Goal: Complete application form

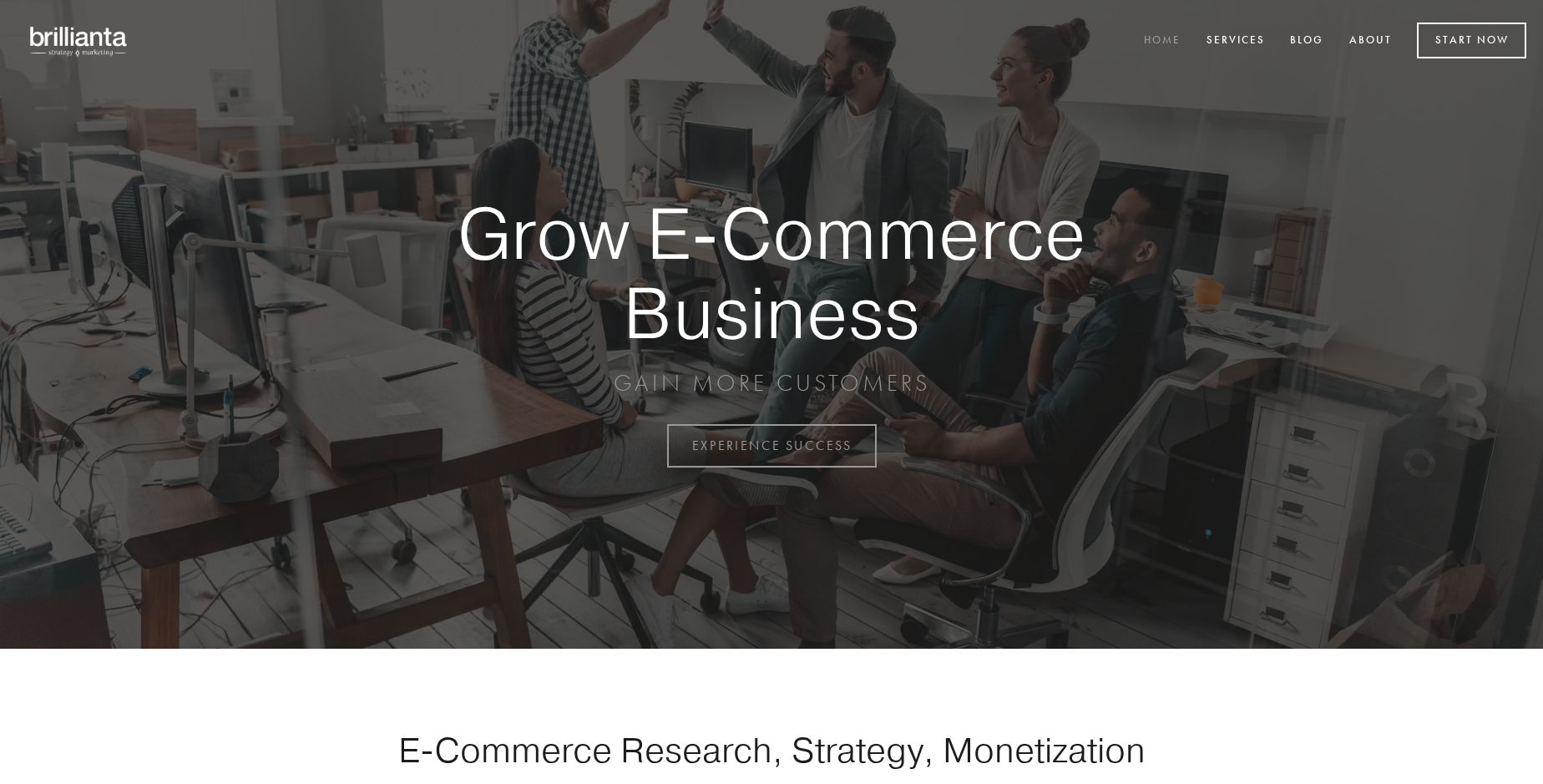
scroll to position [4377, 0]
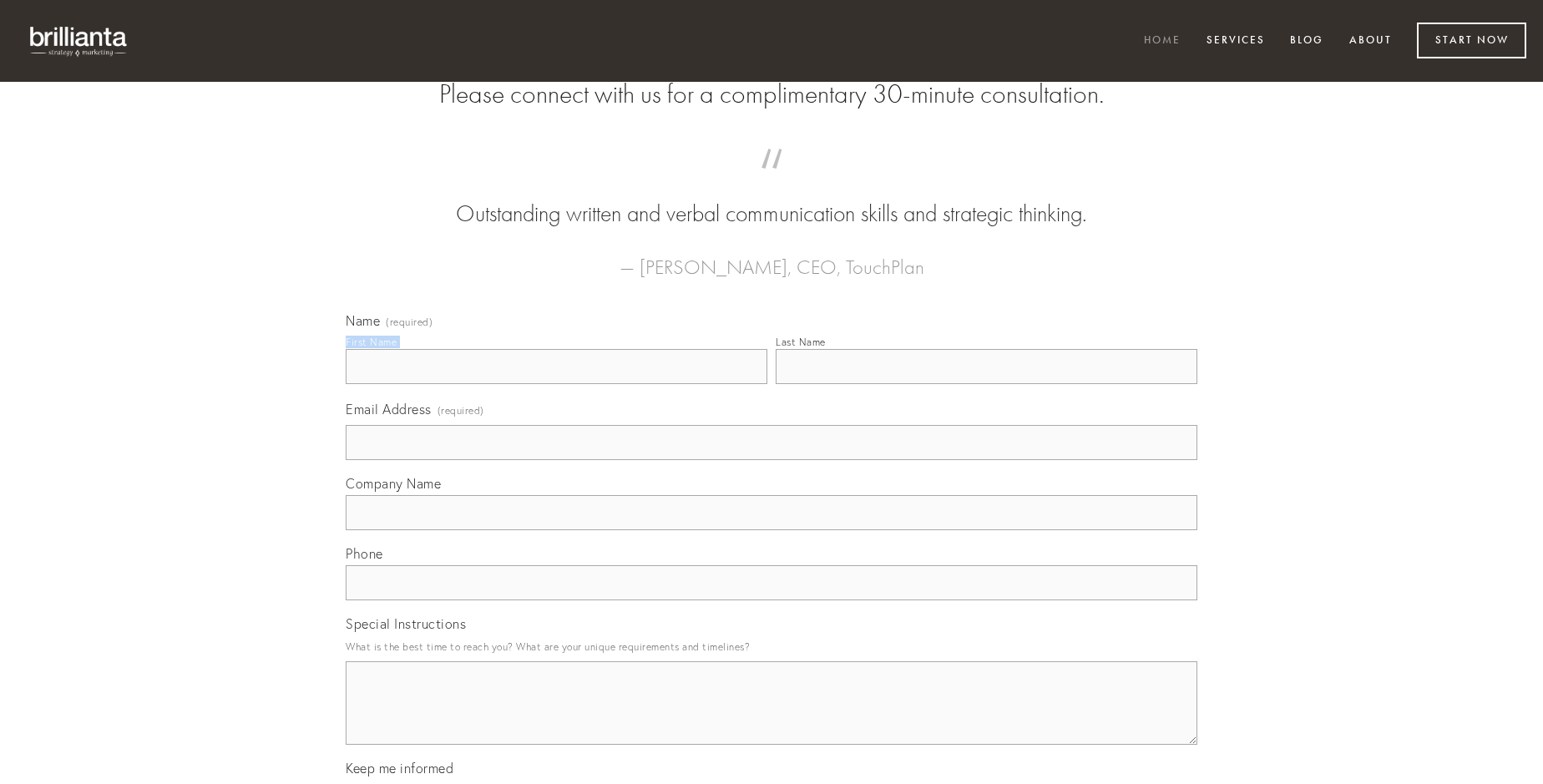
type input "[PERSON_NAME]"
click at [987, 384] on input "Last Name" at bounding box center [986, 366] width 421 height 35
type input "[PERSON_NAME]"
click at [772, 460] on input "Email Address (required)" at bounding box center [771, 443] width 852 height 35
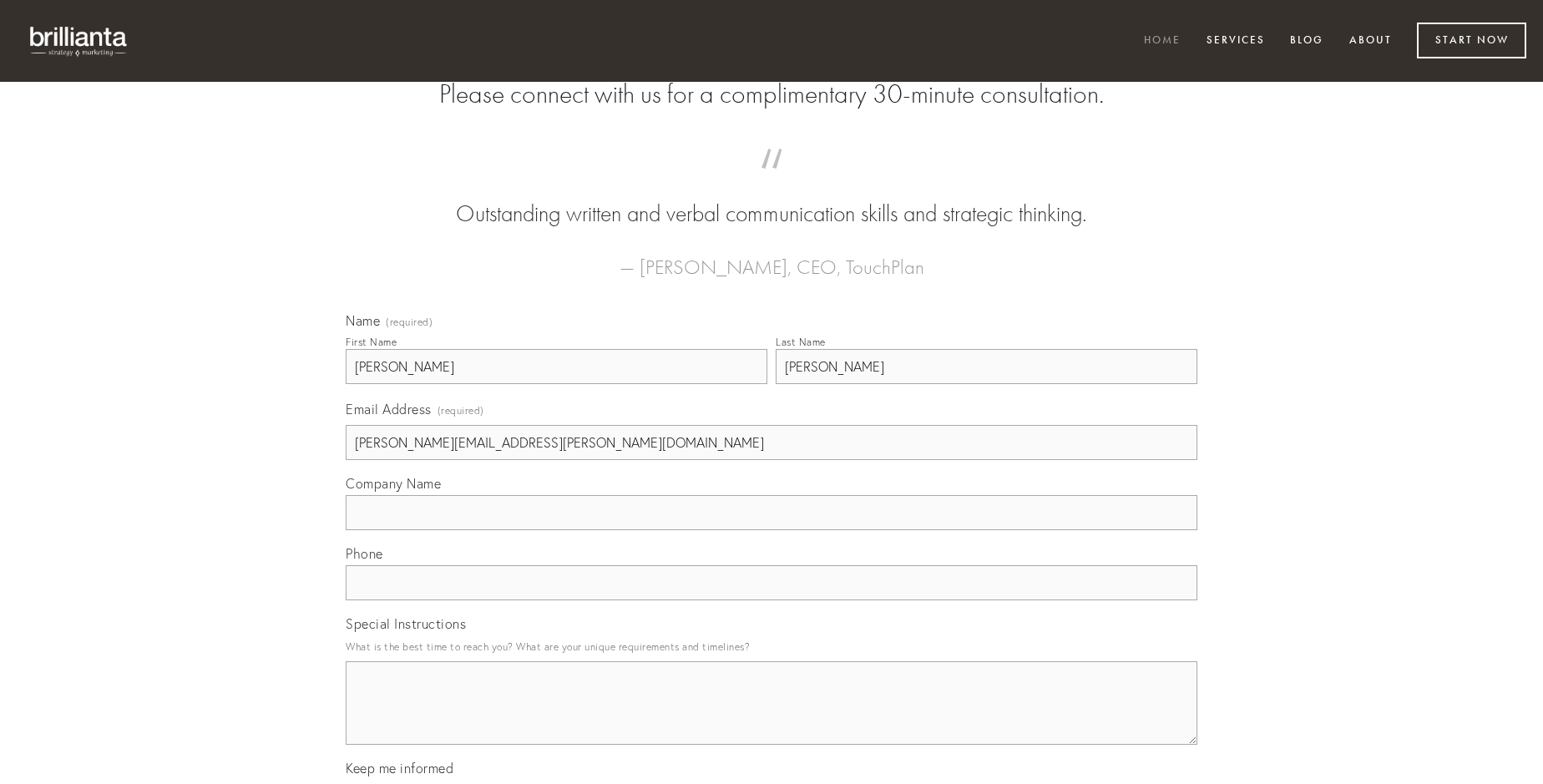
type input "[PERSON_NAME][EMAIL_ADDRESS][PERSON_NAME][DOMAIN_NAME]"
click at [772, 530] on input "Company Name" at bounding box center [771, 512] width 852 height 35
type input "adnuo"
click at [772, 601] on input "text" at bounding box center [771, 582] width 852 height 35
click at [772, 718] on textarea "Special Instructions" at bounding box center [771, 703] width 852 height 84
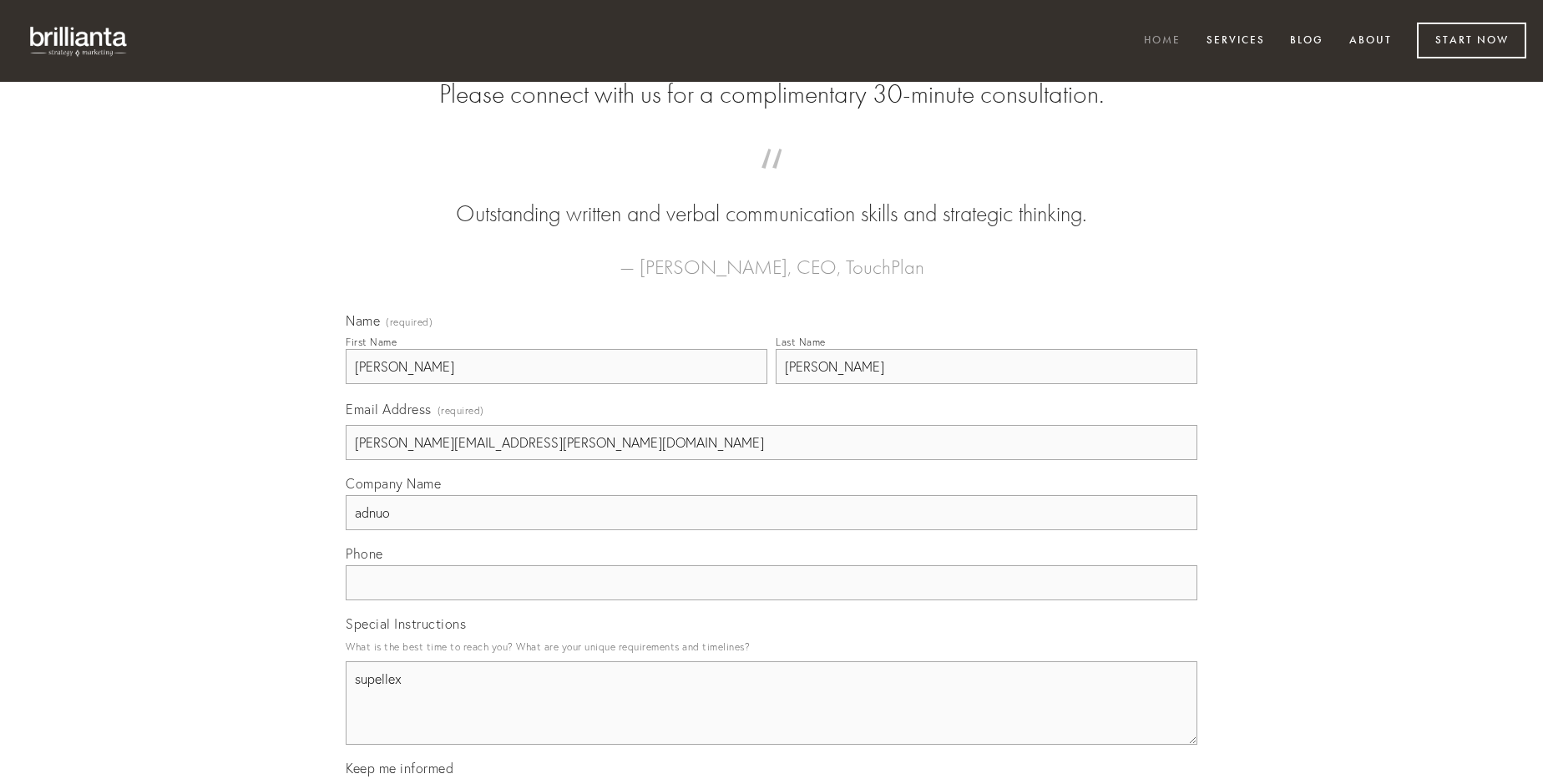
type textarea "supellex"
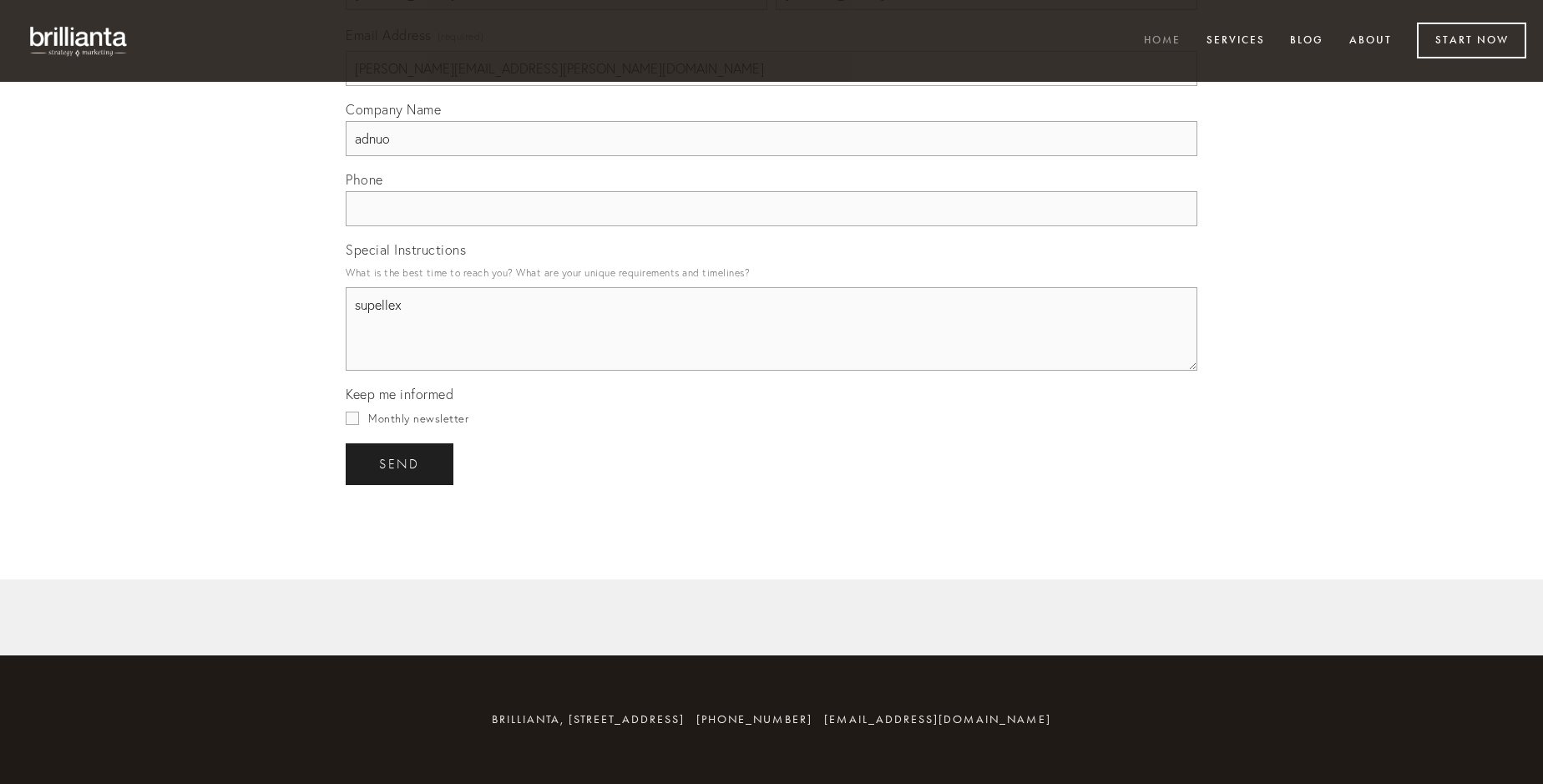
click at [401, 464] on span "send" at bounding box center [399, 465] width 41 height 15
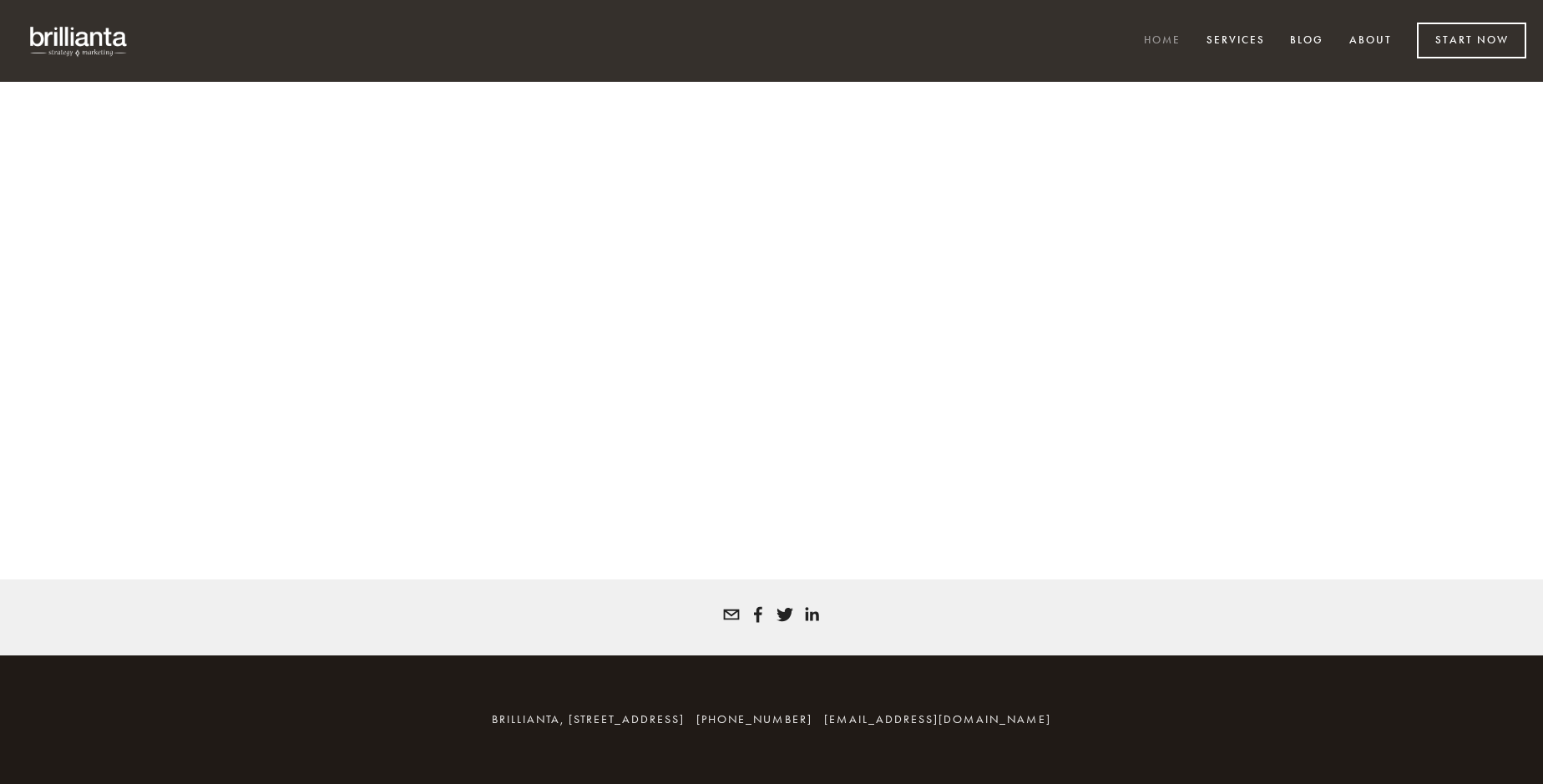
scroll to position [4354, 0]
